Goal: Transaction & Acquisition: Purchase product/service

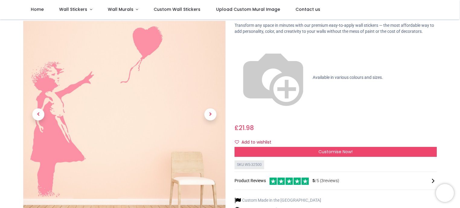
scroll to position [30, 0]
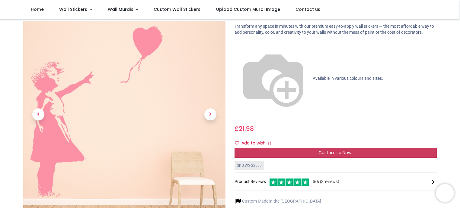
click at [338, 150] on span "Customise Now!" at bounding box center [335, 153] width 34 height 6
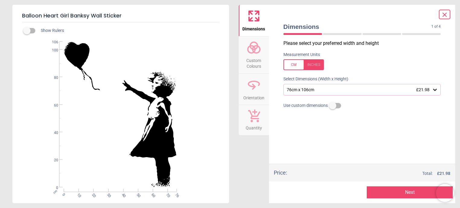
click at [332, 106] on label at bounding box center [332, 106] width 0 height 0
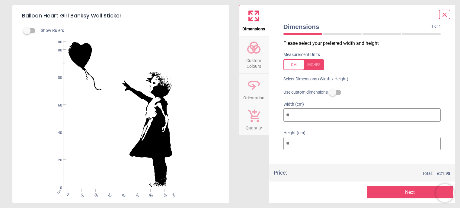
click at [332, 93] on label at bounding box center [332, 93] width 0 height 0
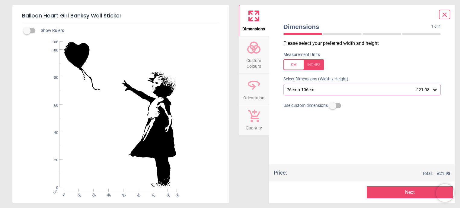
click at [332, 106] on label at bounding box center [332, 106] width 0 height 0
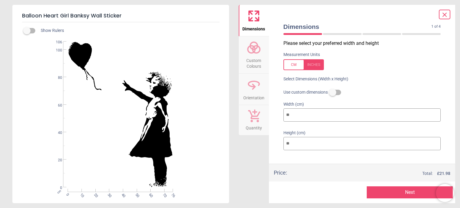
click at [296, 62] on div at bounding box center [303, 64] width 40 height 11
type input "**"
click at [292, 62] on div at bounding box center [303, 64] width 40 height 11
type input "**"
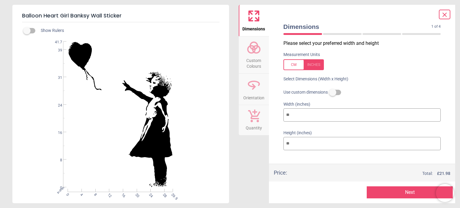
type input "***"
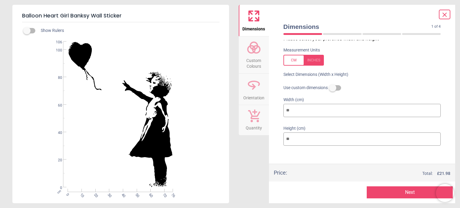
scroll to position [5, 0]
click at [429, 116] on input "**" at bounding box center [361, 109] width 157 height 13
click at [332, 87] on label at bounding box center [332, 87] width 0 height 0
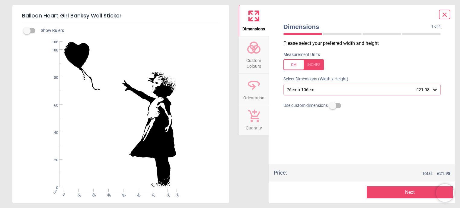
click at [436, 91] on icon at bounding box center [435, 90] width 6 height 6
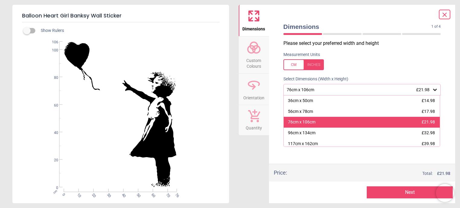
scroll to position [13, 0]
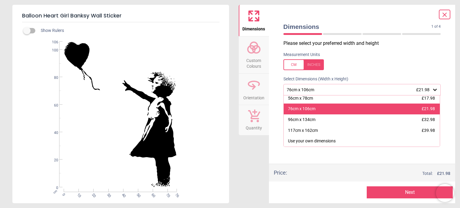
click at [306, 113] on div "76cm x 106cm £21.98" at bounding box center [362, 109] width 156 height 11
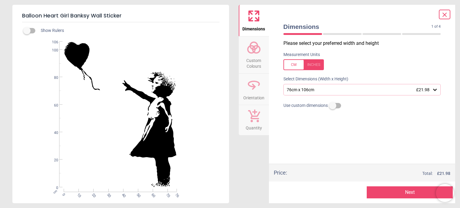
click at [252, 57] on span "Custom Colours" at bounding box center [253, 62] width 29 height 15
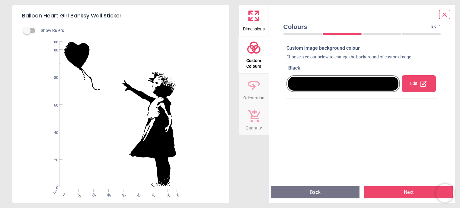
click at [420, 81] on icon at bounding box center [423, 83] width 7 height 7
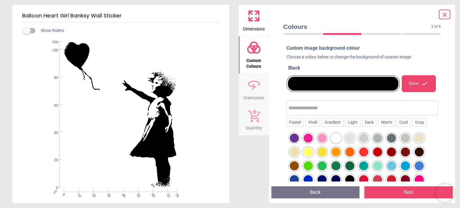
click at [352, 140] on div at bounding box center [349, 138] width 9 height 9
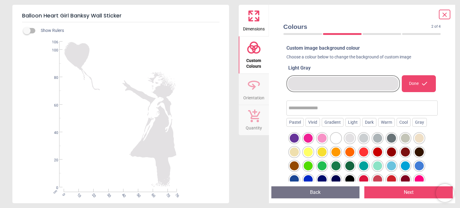
click at [364, 141] on div at bounding box center [363, 138] width 9 height 9
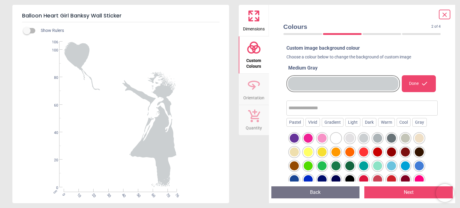
click at [406, 194] on button "Next" at bounding box center [408, 193] width 88 height 12
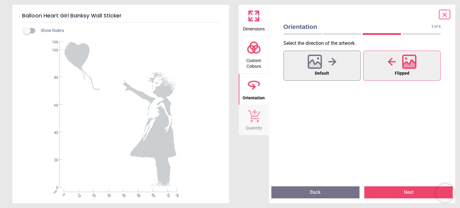
click at [403, 193] on button "Next" at bounding box center [408, 193] width 88 height 12
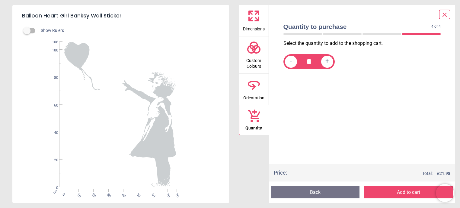
click at [403, 193] on button "Add to cart" at bounding box center [408, 193] width 88 height 12
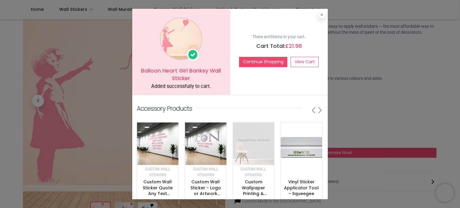
scroll to position [18, 0]
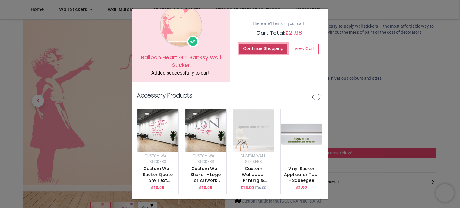
click at [270, 45] on button "Continue Shopping" at bounding box center [263, 49] width 48 height 10
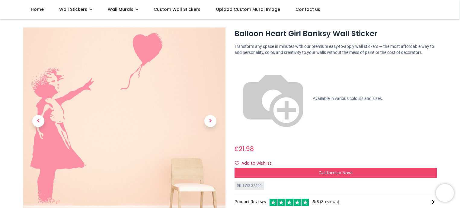
scroll to position [0, 0]
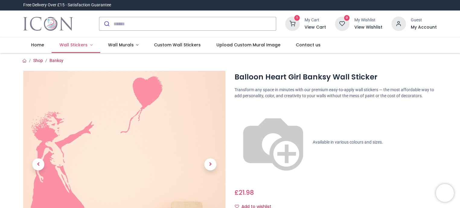
click at [87, 45] on link "Wall Stickers" at bounding box center [76, 45] width 49 height 16
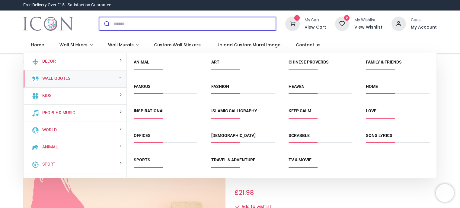
click at [178, 29] on input "search" at bounding box center [194, 23] width 162 height 13
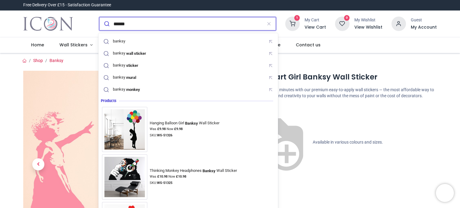
type input "******"
click at [99, 17] on button "submit" at bounding box center [106, 23] width 14 height 13
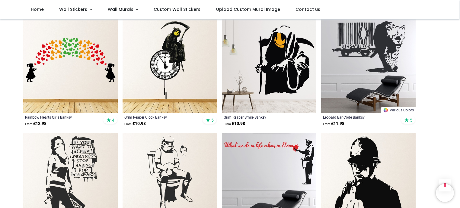
scroll to position [664, 0]
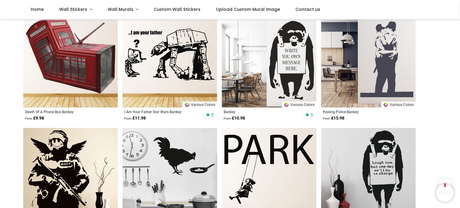
scroll to position [1387, 0]
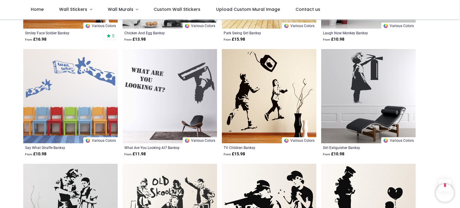
scroll to position [1538, 0]
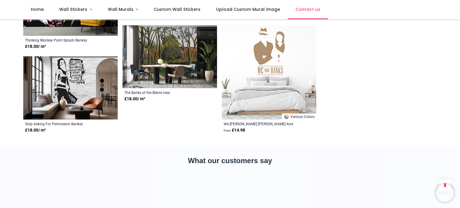
scroll to position [1876, 0]
